Goal: Information Seeking & Learning: Compare options

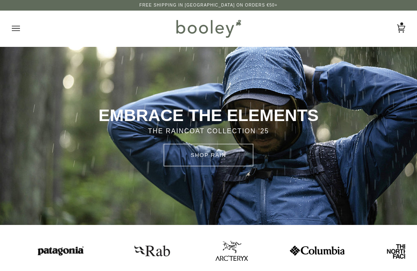
click at [14, 33] on icon "Open menu" at bounding box center [16, 28] width 8 height 12
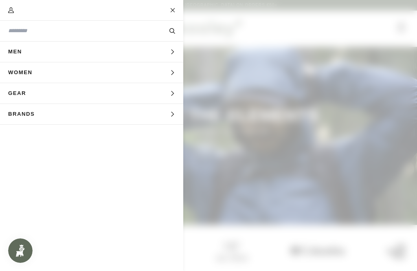
click at [18, 70] on span "Women" at bounding box center [23, 72] width 46 height 20
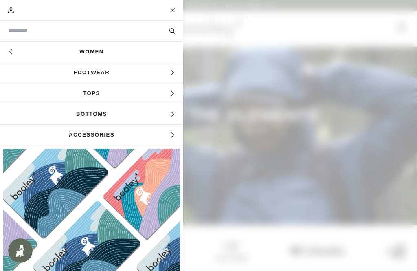
click at [44, 93] on span "Tops" at bounding box center [91, 93] width 183 height 20
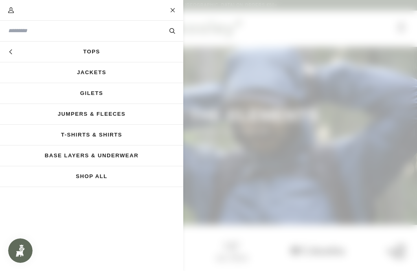
click at [38, 75] on link "Jackets" at bounding box center [91, 72] width 183 height 20
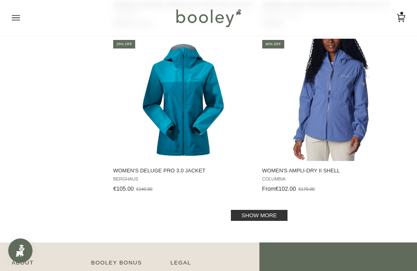
scroll to position [1582, 0]
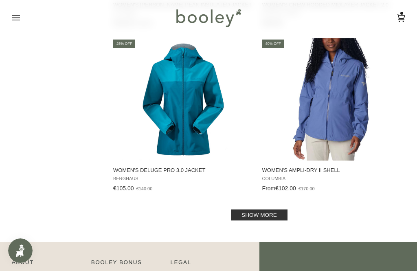
click at [243, 217] on link "Show more" at bounding box center [259, 215] width 57 height 11
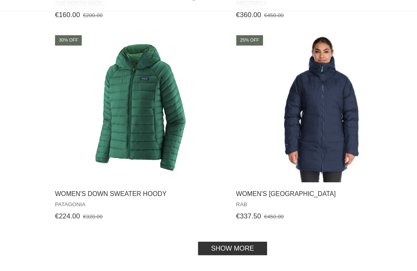
scroll to position [3239, 0]
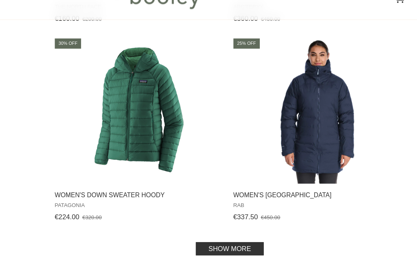
click at [231, 222] on link "Show more" at bounding box center [259, 227] width 57 height 11
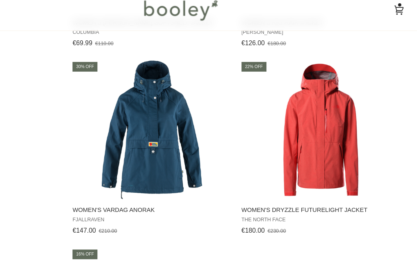
scroll to position [3558, 0]
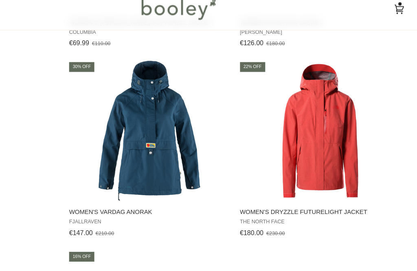
click at [113, 191] on span "Women's Vardag Anorak" at bounding box center [183, 194] width 141 height 7
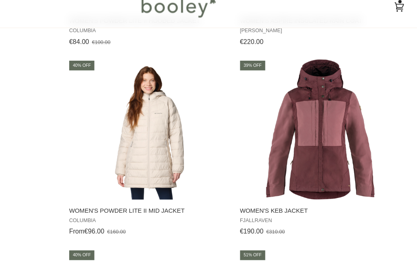
scroll to position [3889, 0]
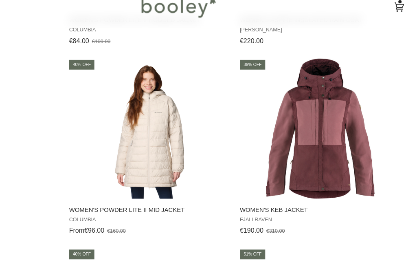
click at [273, 84] on img "Women's Keb Jacket" at bounding box center [332, 124] width 122 height 122
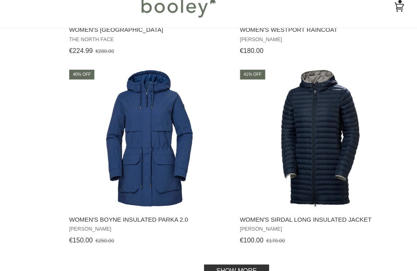
scroll to position [4874, 0]
click at [113, 200] on span "Women's Boyne Insulated Parka 2.0" at bounding box center [183, 203] width 141 height 7
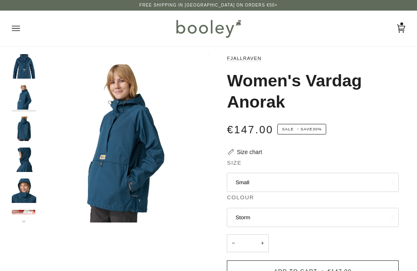
click at [16, 121] on img "Fjallraven Women's Vardag Anorak - Booley Galway" at bounding box center [24, 129] width 24 height 24
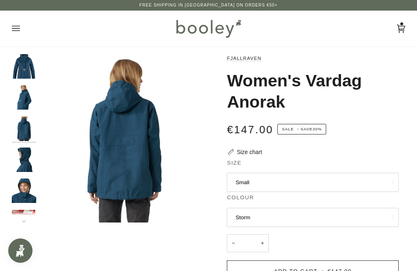
click at [20, 154] on img "Fjallraven Women's Vardag Anorak - Booley Galway" at bounding box center [24, 160] width 24 height 24
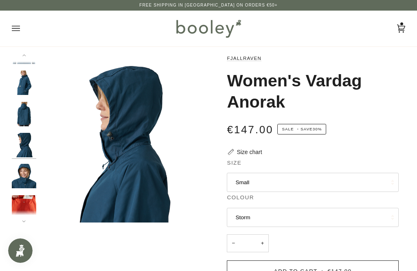
scroll to position [20, 0]
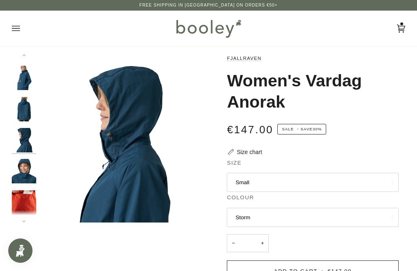
click at [20, 164] on img "Fjallraven Women's Vardag Anorak - Booley Galway" at bounding box center [24, 171] width 24 height 24
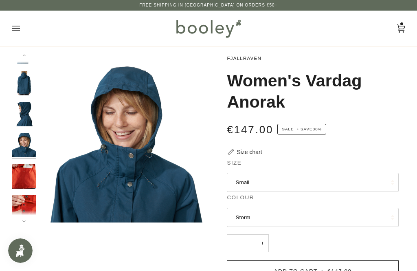
scroll to position [50, 0]
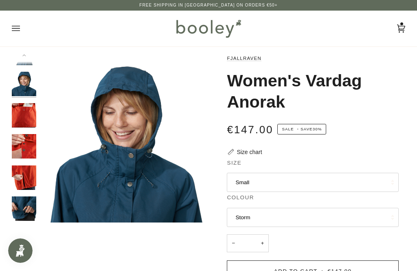
click at [19, 114] on img "Fjallraven Women's Vardag Anorak - Booley Galway" at bounding box center [24, 115] width 24 height 24
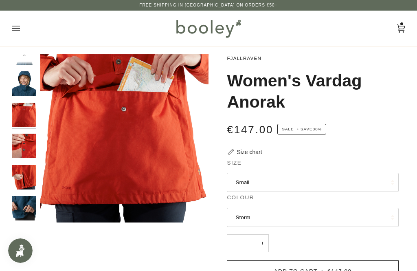
scroll to position [107, 0]
click at [24, 201] on img "Fjallraven Women's Vardag Anorak - Booley Galway" at bounding box center [24, 208] width 24 height 24
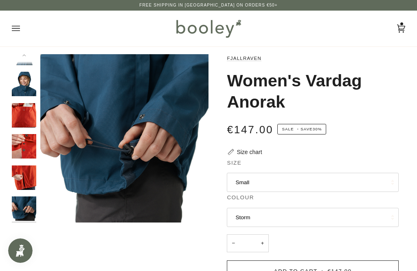
click at [21, 85] on img "Fjallraven Women's Vardag Anorak - Booley Galway" at bounding box center [24, 84] width 24 height 24
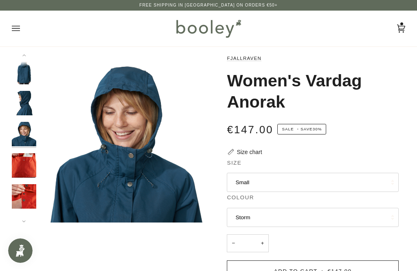
scroll to position [50, 0]
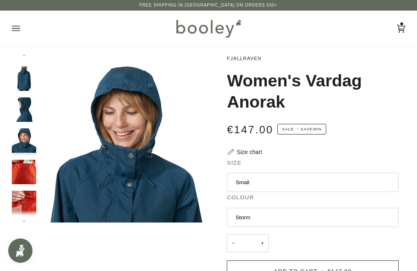
click at [24, 135] on img "Fjallraven Women's Vardag Anorak - Booley Galway" at bounding box center [24, 140] width 24 height 24
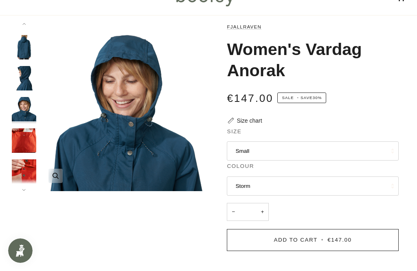
scroll to position [32, 0]
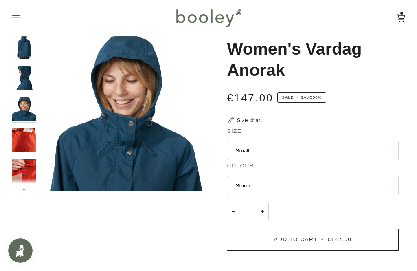
click at [17, 77] on img "Fjallraven Women's Vardag Anorak - Booley Galway" at bounding box center [24, 78] width 24 height 24
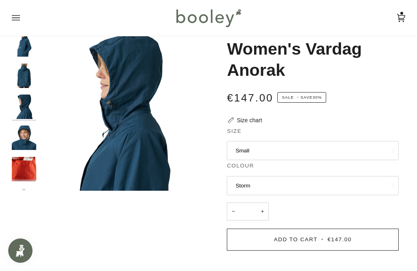
scroll to position [20, 0]
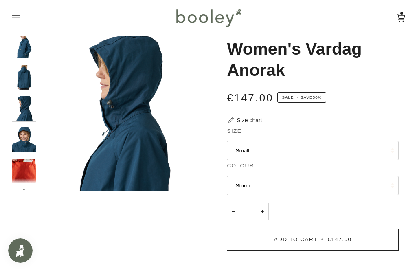
click at [23, 50] on img "Fjallraven Women's Vardag Anorak - Booley Galway" at bounding box center [24, 46] width 24 height 24
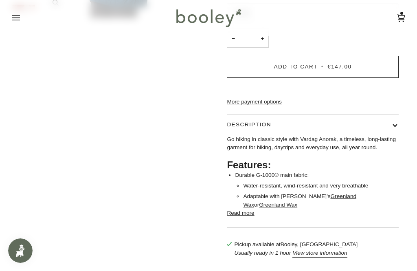
scroll to position [200, 0]
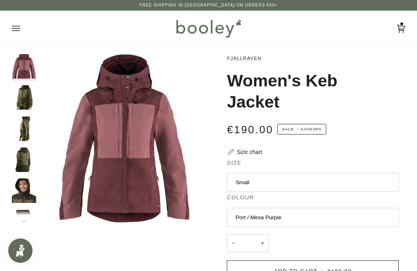
click at [20, 95] on img "Fjallraven Women's Keb Jacket - Booley Galway" at bounding box center [24, 97] width 24 height 24
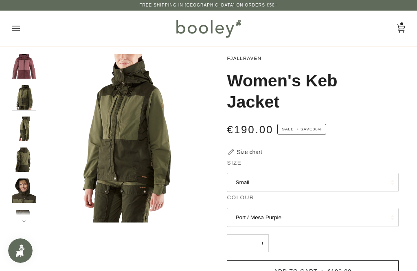
click at [22, 130] on img "Fjallraven Women's Keb Jacket - Booley Galway" at bounding box center [24, 129] width 24 height 24
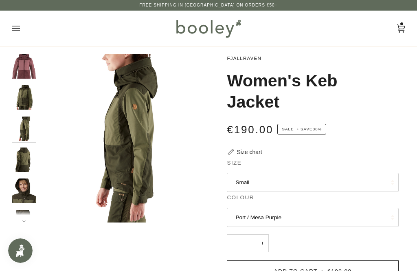
click at [22, 152] on img "Fjallraven Women's Keb Jacket - Booley Galway" at bounding box center [24, 160] width 24 height 24
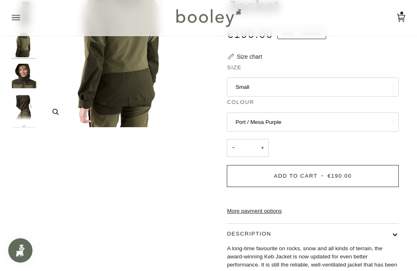
scroll to position [94, 0]
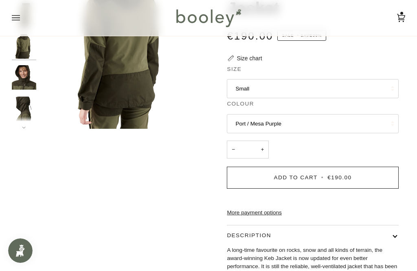
click at [20, 101] on img "Fjallraven Women's Keb Jacket - Booley Galway" at bounding box center [24, 109] width 24 height 24
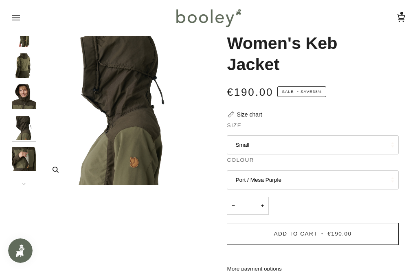
scroll to position [37, 0]
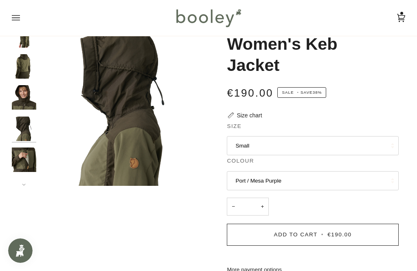
click at [19, 119] on img "Fjallraven Women's Keb Jacket - Booley Galway" at bounding box center [24, 129] width 24 height 24
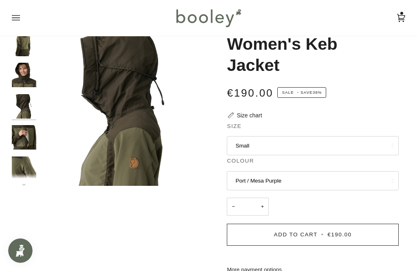
scroll to position [81, 0]
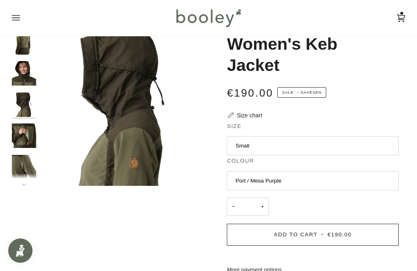
click at [18, 69] on img "Fjallraven Women's Keb Jacket - Booley Galway" at bounding box center [24, 73] width 24 height 24
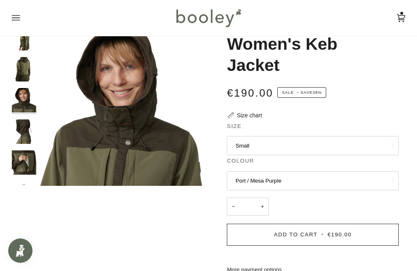
scroll to position [50, 0]
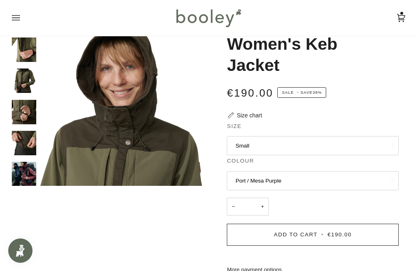
click at [20, 73] on img "Fjallraven Women's Keb Jacket - Booley Galway" at bounding box center [24, 80] width 24 height 24
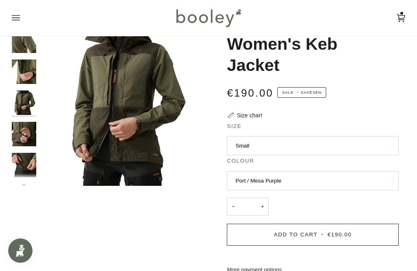
scroll to position [203, 0]
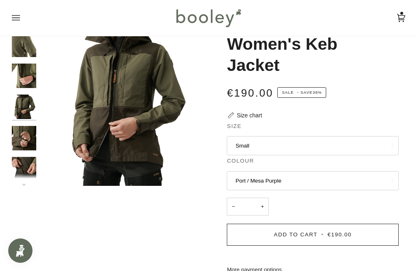
click at [21, 132] on img "Fjallraven Women's Keb Jacket - Booley Galway" at bounding box center [24, 138] width 24 height 24
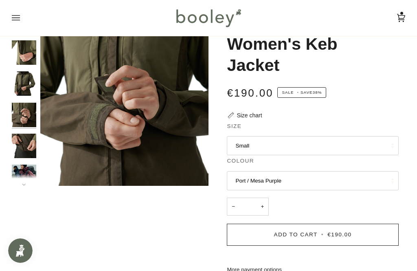
scroll to position [229, 0]
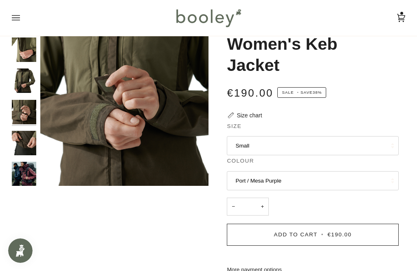
click at [22, 139] on img "Fjallraven Women's Keb Jacket - Booley Galway" at bounding box center [24, 143] width 24 height 24
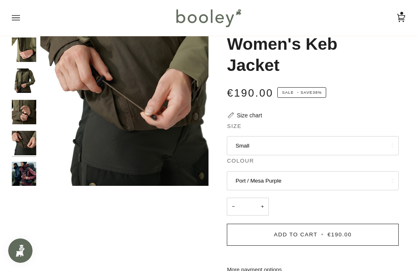
click at [18, 162] on img "Fjallraven Women's Keb Jacket - Booley Galway" at bounding box center [24, 174] width 24 height 24
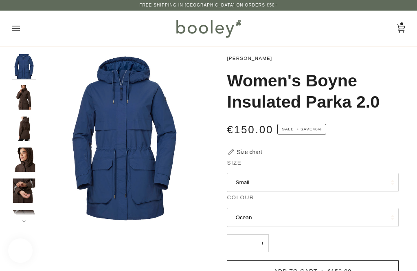
click at [22, 130] on img "Helly Hansen Women's Boyne Insulated Parka 2.0 - Booley Galway" at bounding box center [24, 129] width 24 height 24
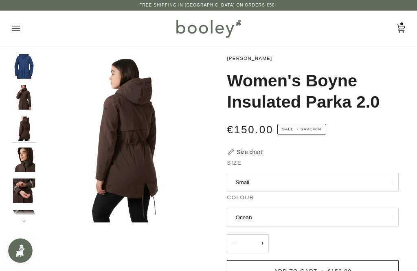
click at [19, 96] on img "Helly Hansen Women's Boyne Insulated Parka 2.0 - Booley Galway" at bounding box center [24, 97] width 24 height 24
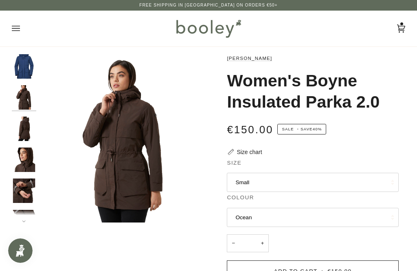
click at [26, 158] on img "Helly Hansen Women's Boyne Insulated Parka 2.0 - Booley Galway" at bounding box center [24, 160] width 24 height 24
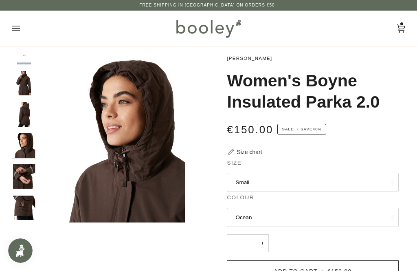
scroll to position [15, 0]
click at [23, 200] on img "Helly Hansen Women's Boyne Insulated Parka 2.0 - Booley Galway" at bounding box center [24, 207] width 24 height 24
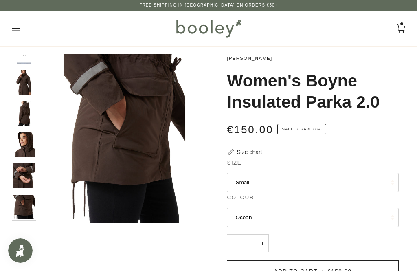
click at [21, 165] on img "Helly Hansen Women's Boyne Insulated Parka 2.0 - Booley Galway" at bounding box center [24, 175] width 24 height 24
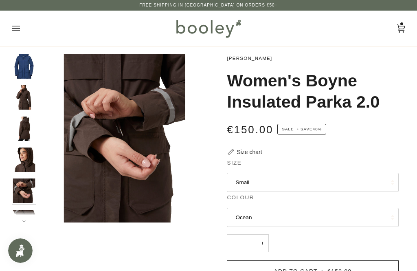
scroll to position [0, 0]
click at [22, 69] on img "Helly Hansen Women's Boyne Insulated Parka 2.0 Ocean - Booley Galway" at bounding box center [24, 66] width 24 height 24
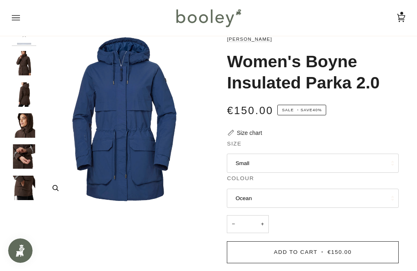
scroll to position [15, 0]
click at [23, 183] on img "Helly Hansen Women's Boyne Insulated Parka 2.0 - Booley Galway" at bounding box center [24, 188] width 24 height 24
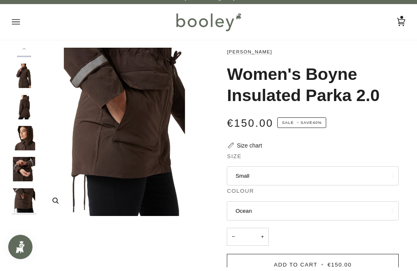
scroll to position [7, 0]
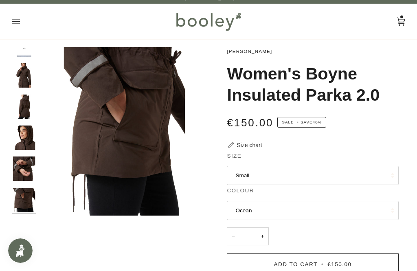
click at [20, 167] on img "Helly Hansen Women's Boyne Insulated Parka 2.0 - Booley Galway" at bounding box center [24, 169] width 24 height 24
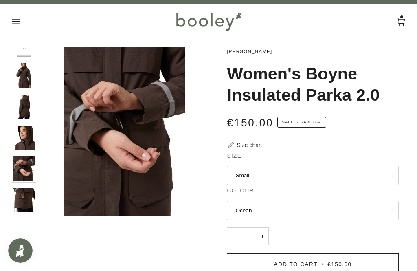
click at [21, 132] on img "Helly Hansen Women's Boyne Insulated Parka 2.0 - Booley Galway" at bounding box center [24, 138] width 24 height 24
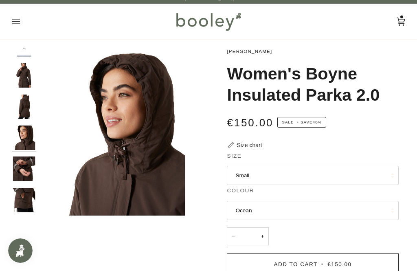
click at [20, 106] on img "Helly Hansen Women's Boyne Insulated Parka 2.0 - Booley Galway" at bounding box center [24, 107] width 24 height 24
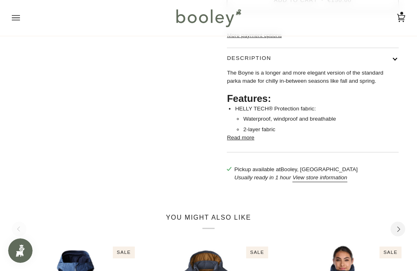
scroll to position [272, 0]
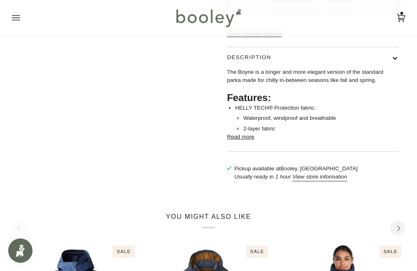
click at [237, 141] on button "Read more" at bounding box center [240, 137] width 27 height 8
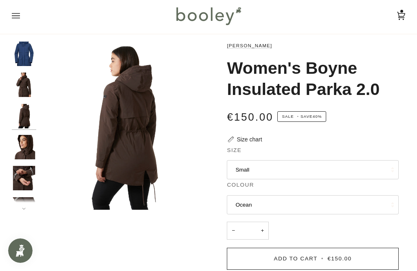
scroll to position [0, 0]
